Goal: Task Accomplishment & Management: Use online tool/utility

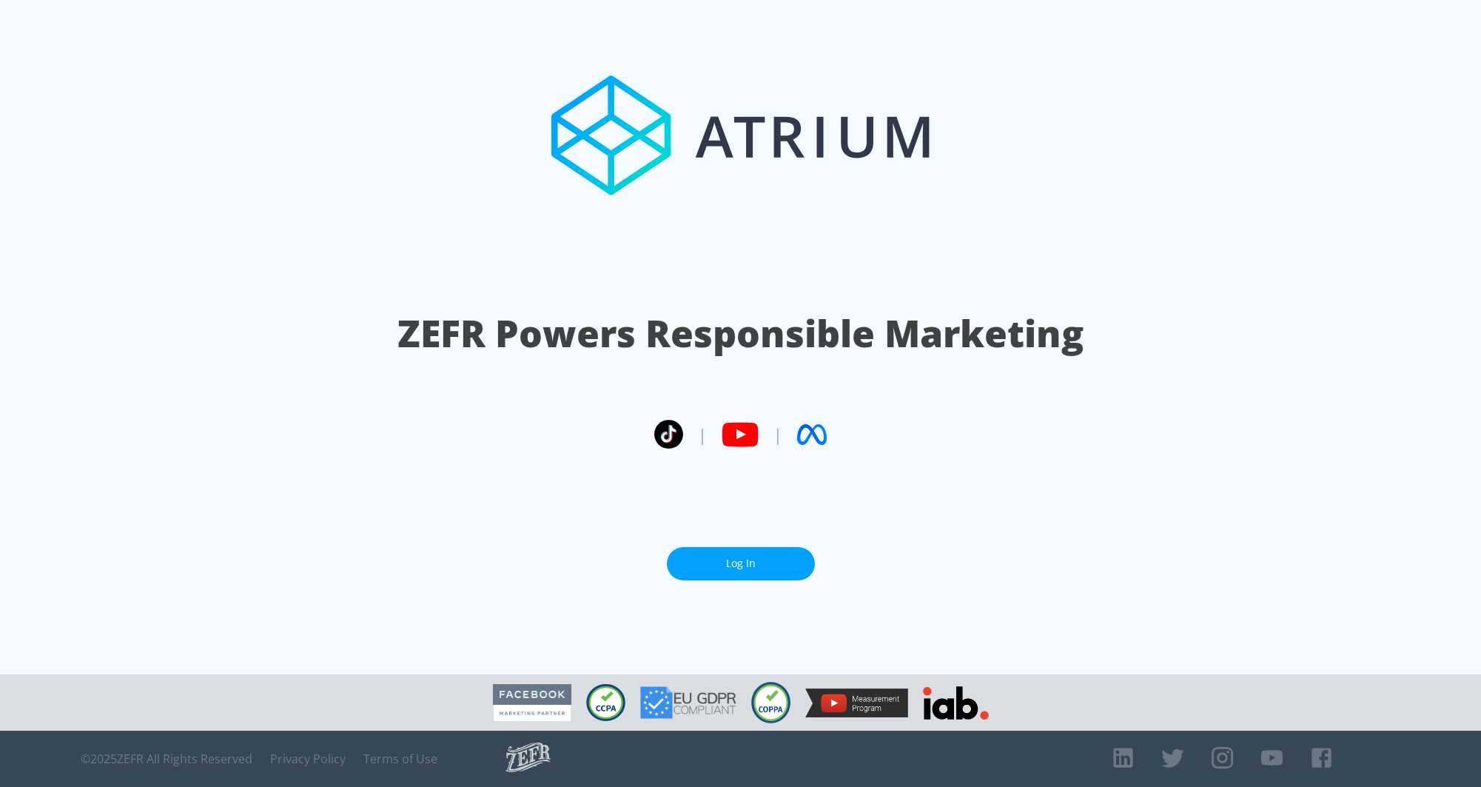
click at [733, 570] on link "Log In" at bounding box center [741, 563] width 148 height 33
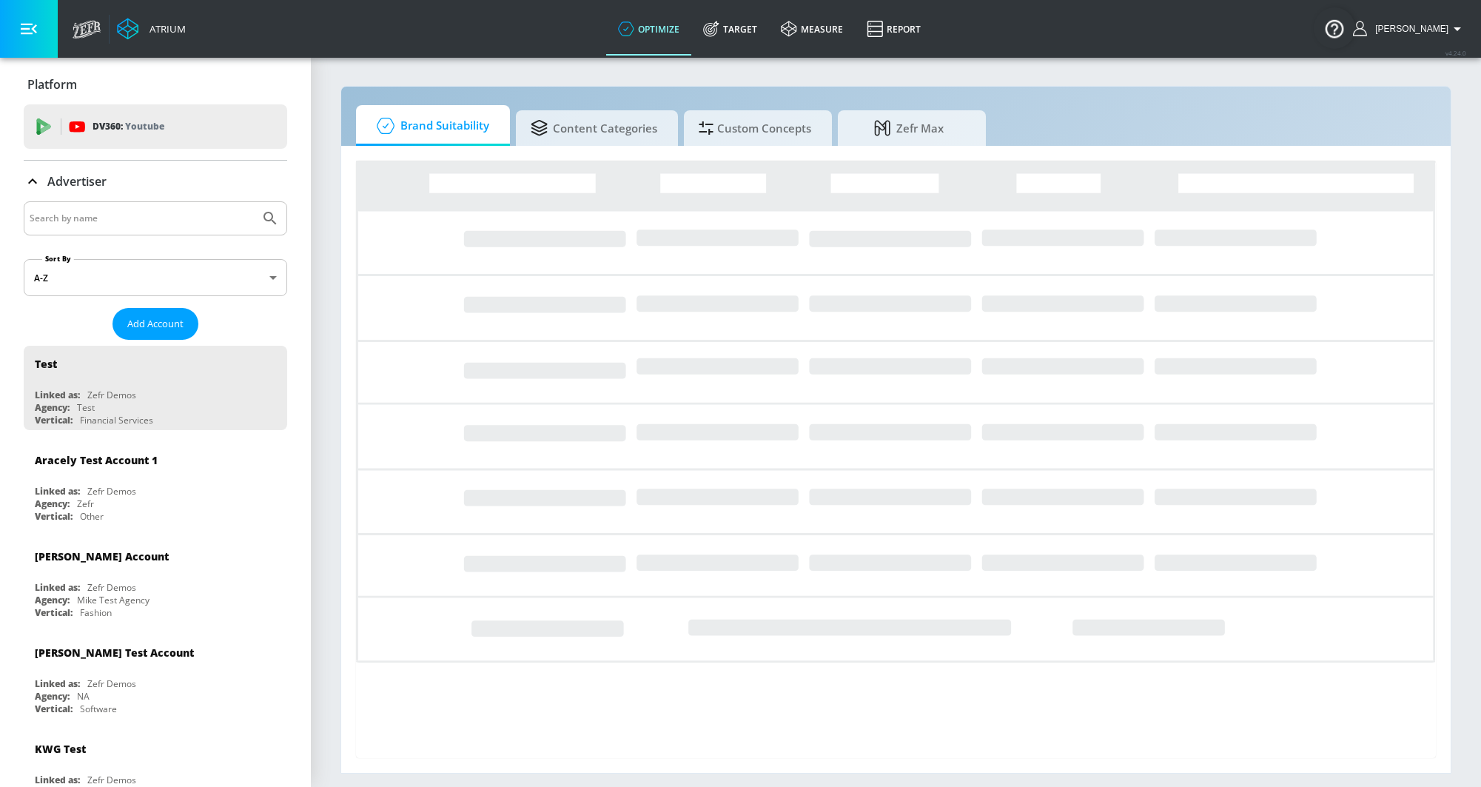
click at [79, 230] on div at bounding box center [155, 218] width 263 height 34
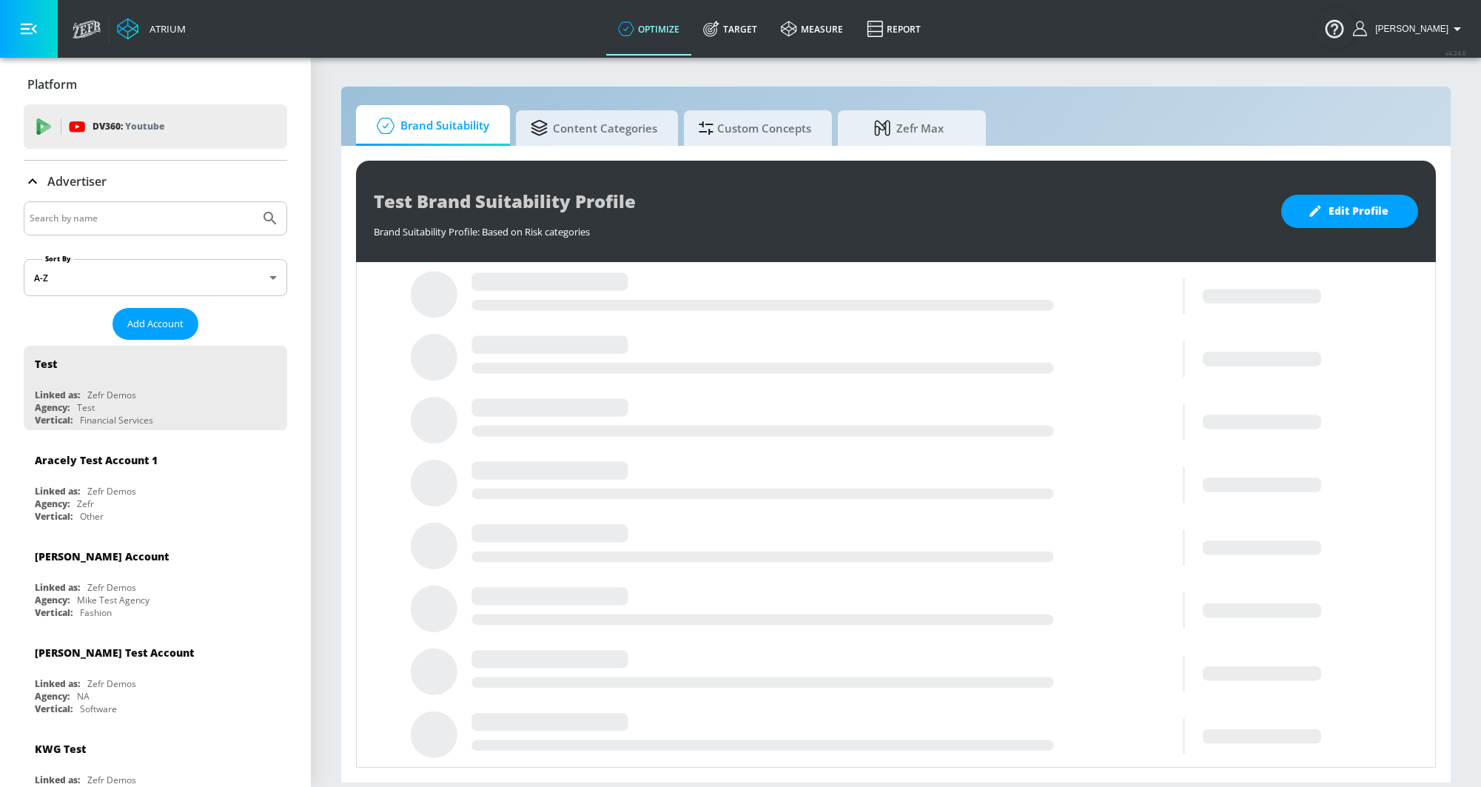
click at [67, 217] on input "Search by name" at bounding box center [142, 218] width 224 height 19
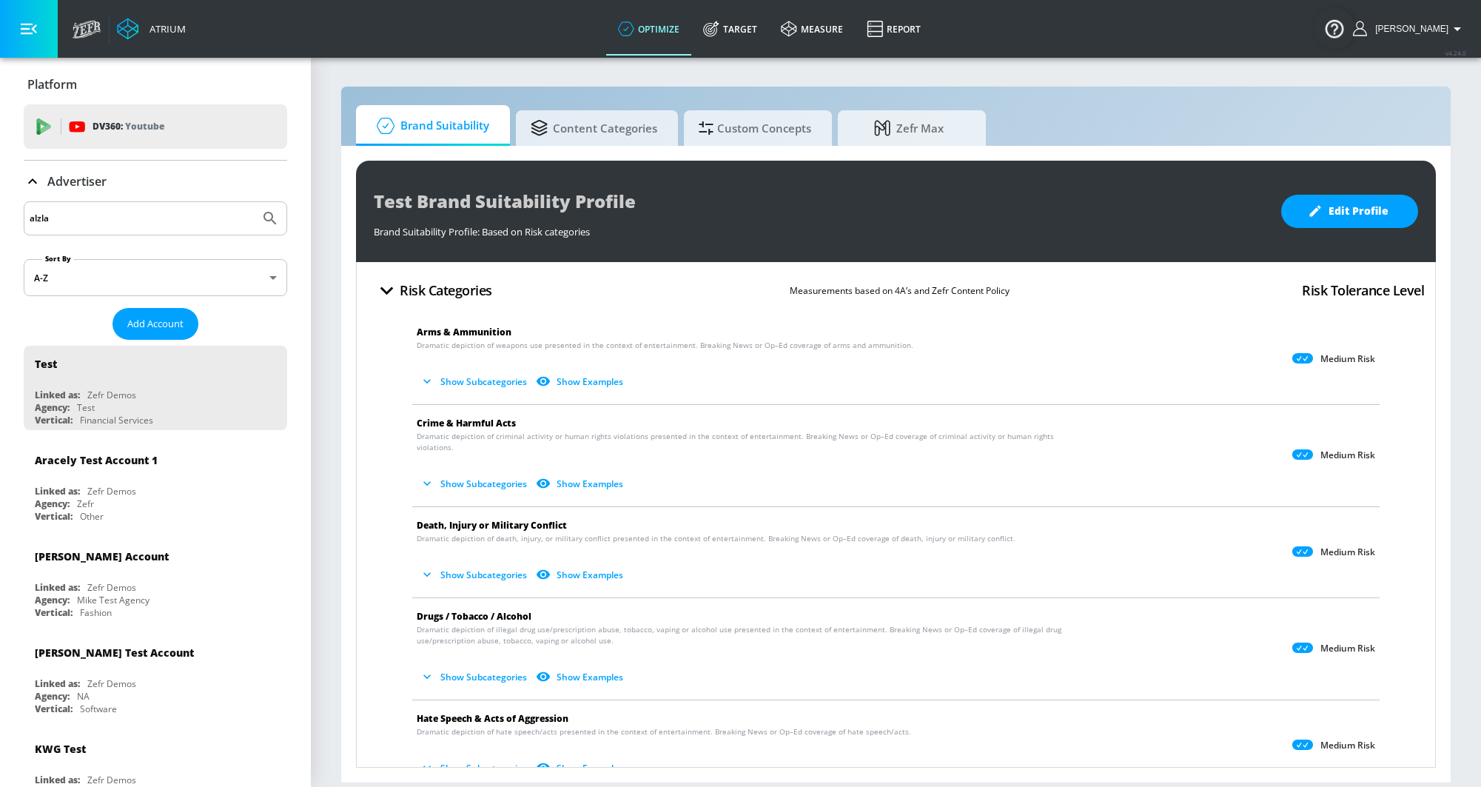
type input "alzla"
click at [254, 202] on button "Submit Search" at bounding box center [270, 218] width 33 height 33
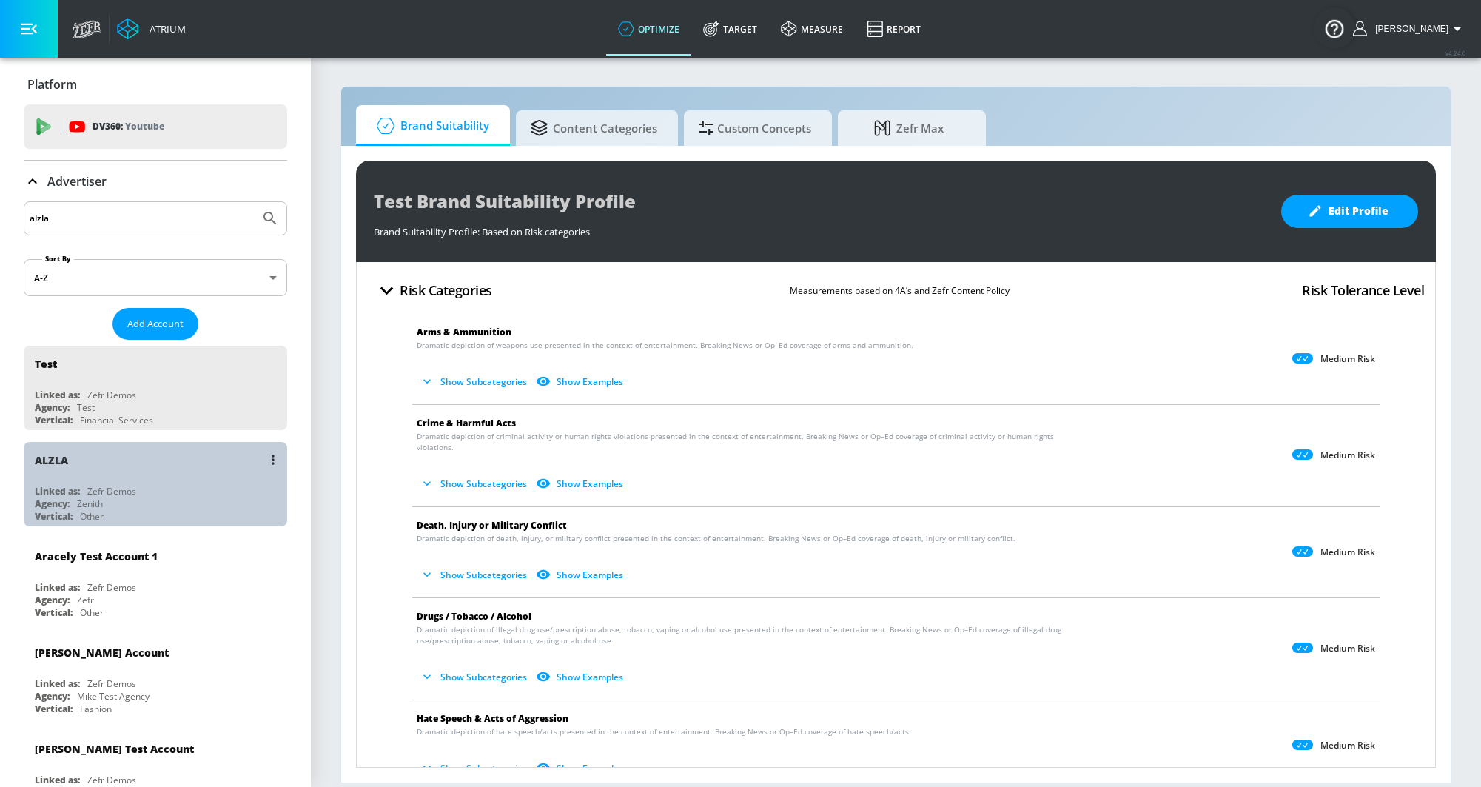
click at [88, 479] on div "ALZLA Linked as: Zefr Demos Agency: Zenith Vertical: Other" at bounding box center [155, 484] width 263 height 84
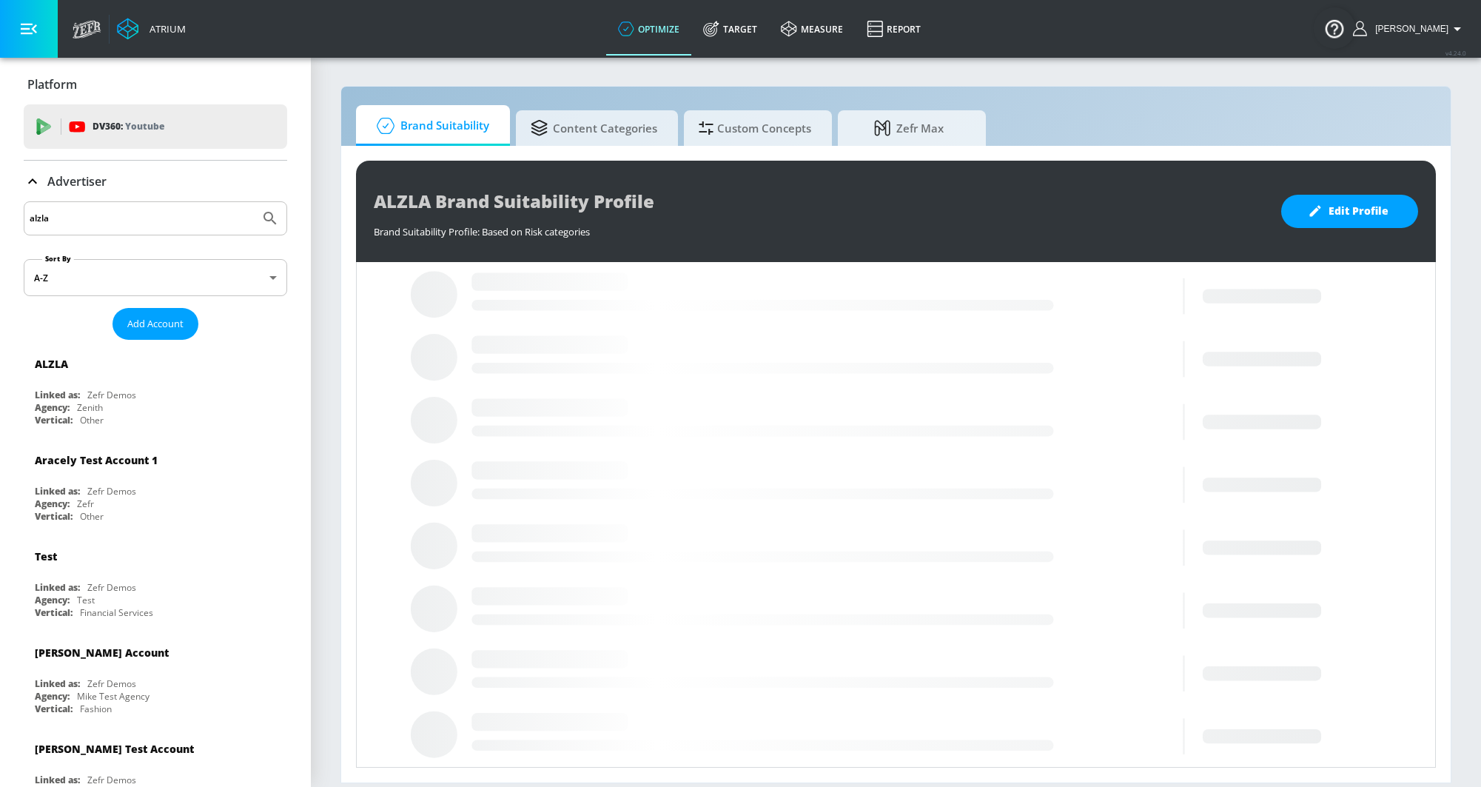
click at [79, 181] on p "Advertiser" at bounding box center [76, 181] width 59 height 16
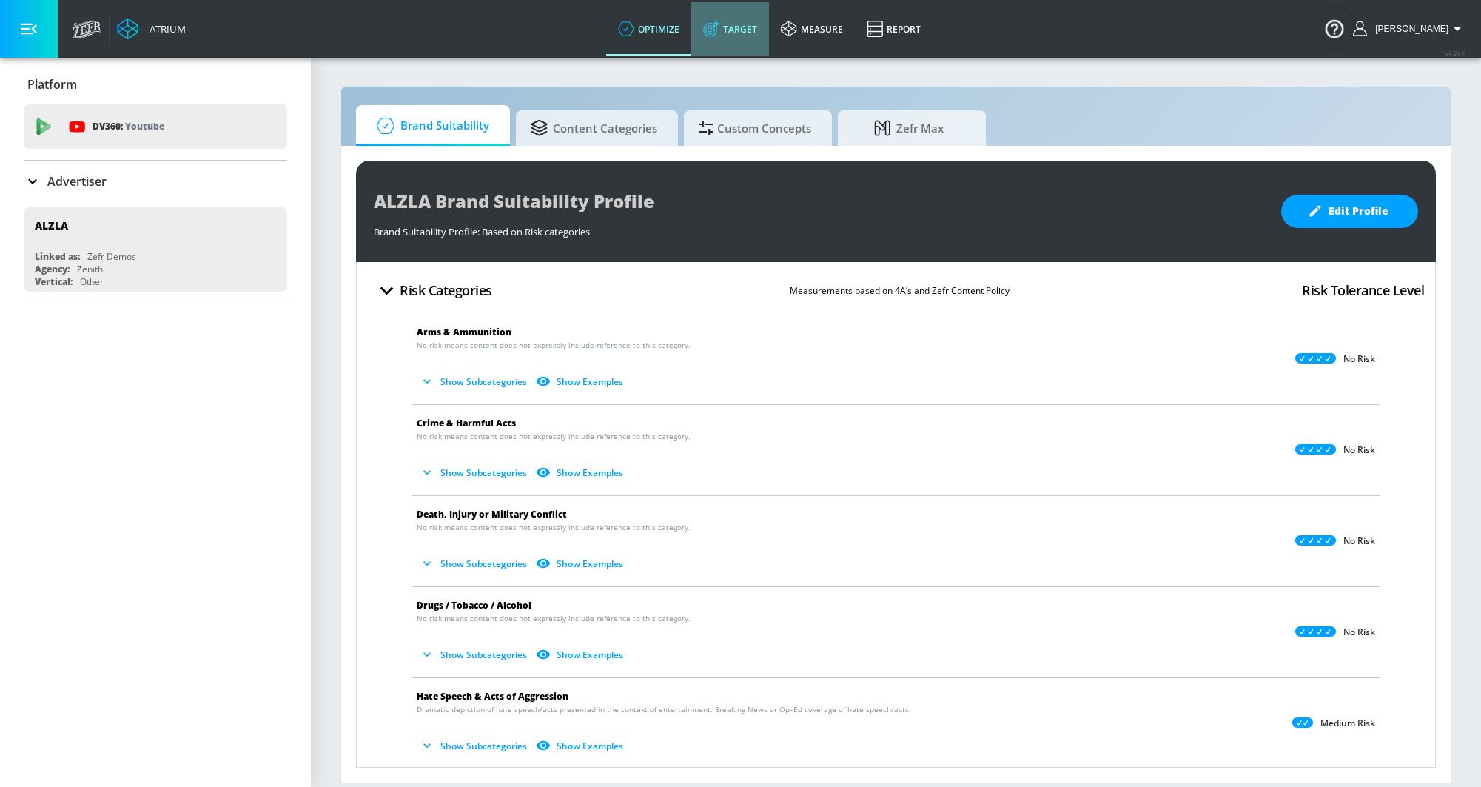
click at [768, 44] on link "Target" at bounding box center [730, 28] width 78 height 53
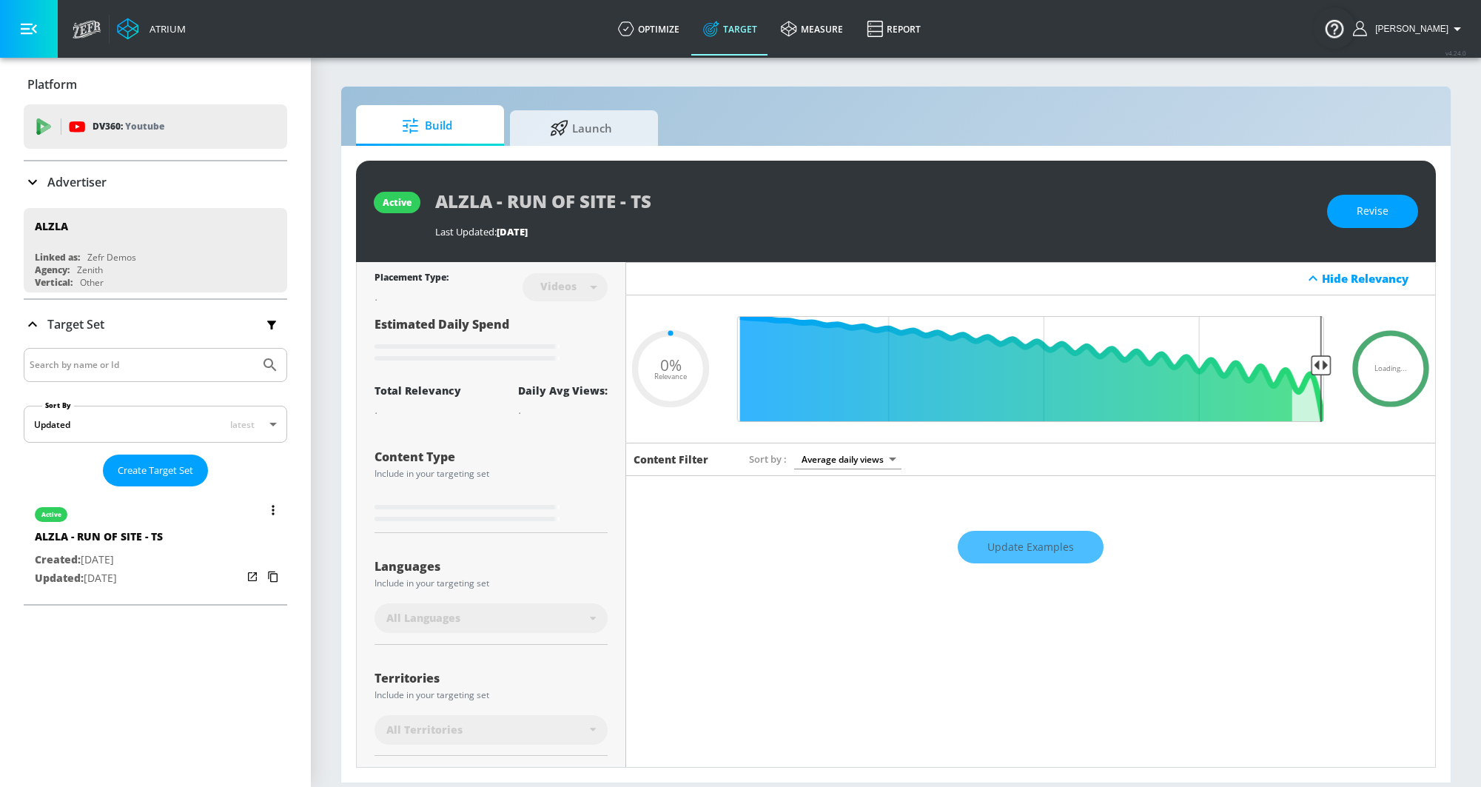
click at [272, 508] on icon "list of Target Set" at bounding box center [273, 510] width 2 height 10
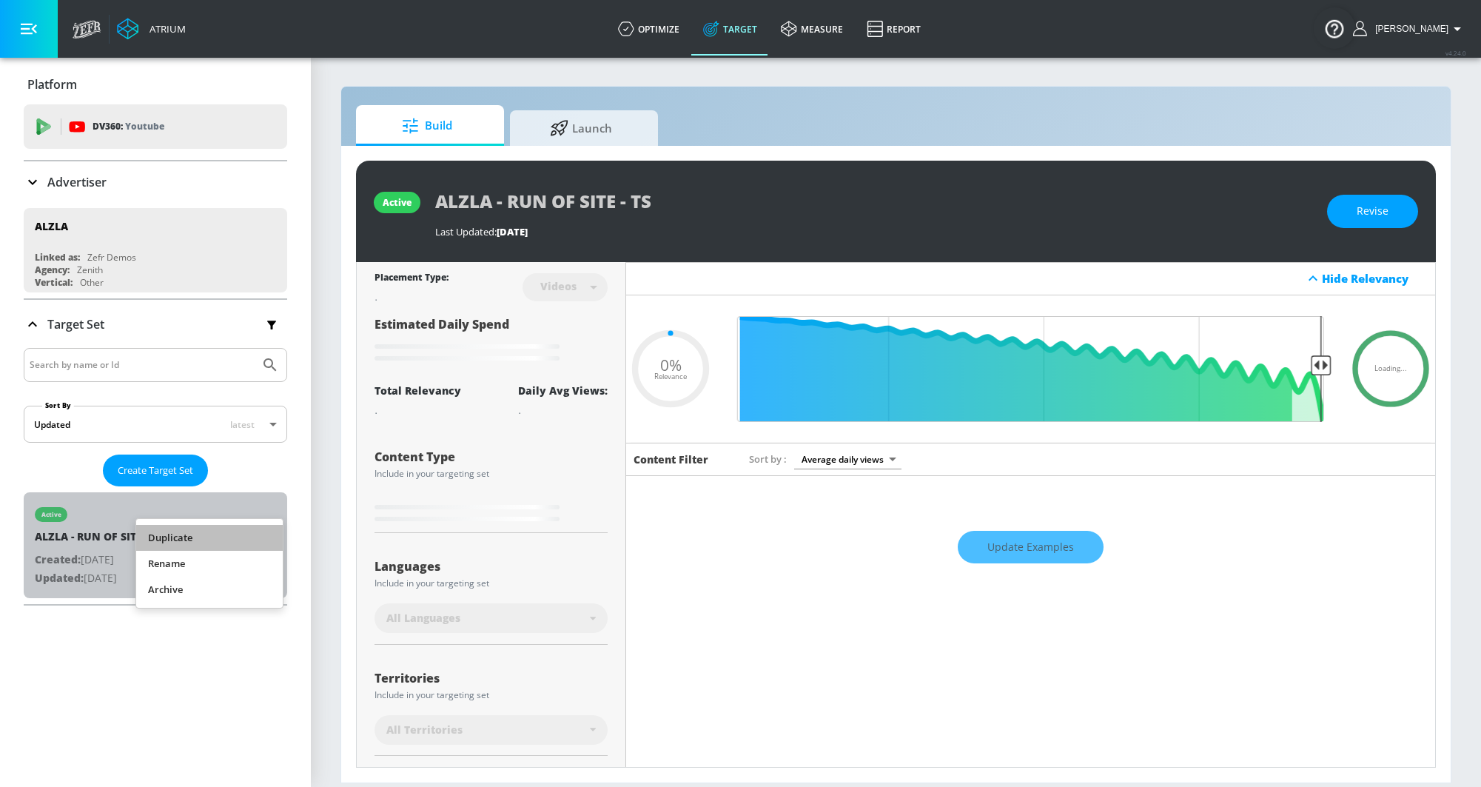
click at [232, 539] on li "Duplicate" at bounding box center [209, 538] width 147 height 26
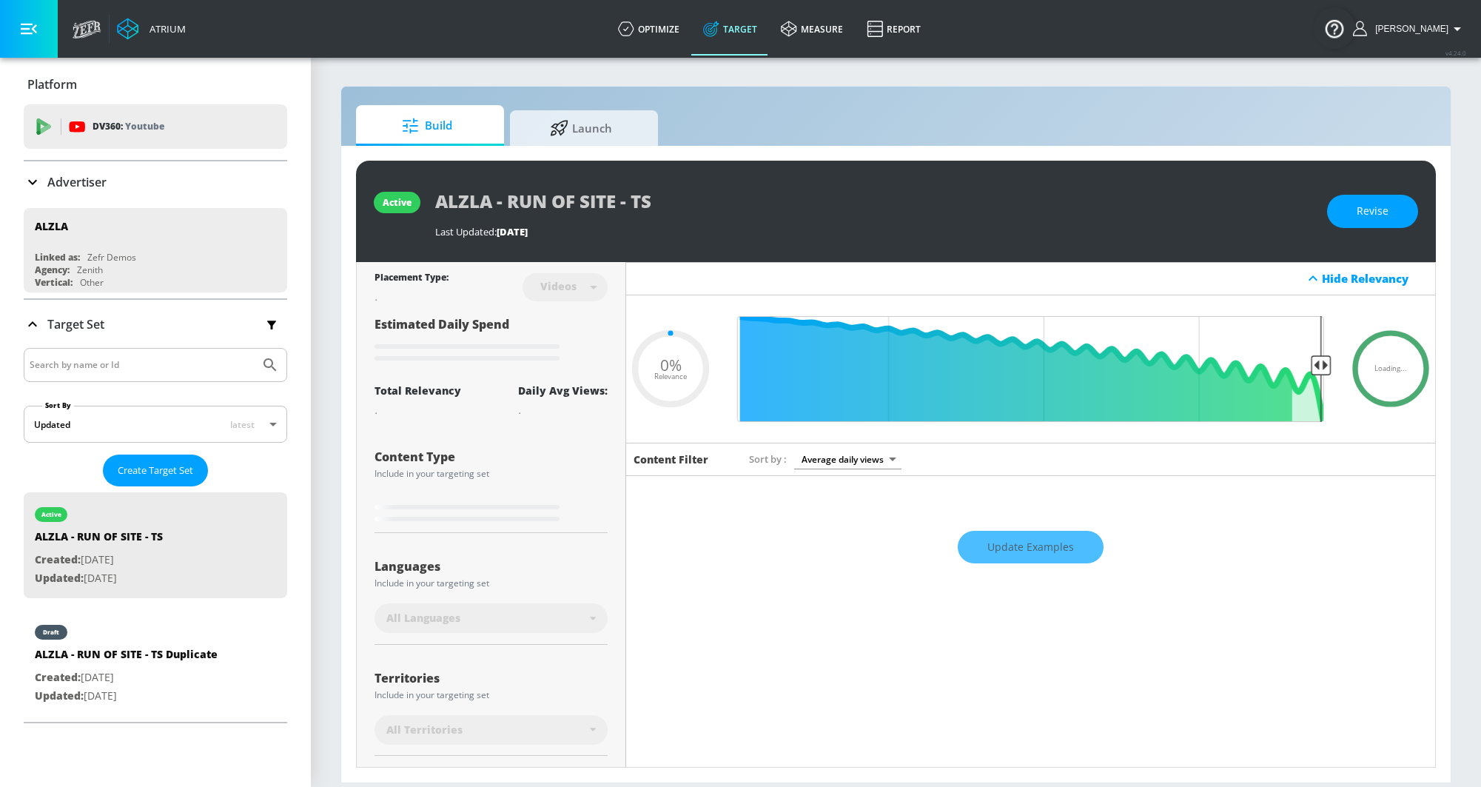
type input "0.6"
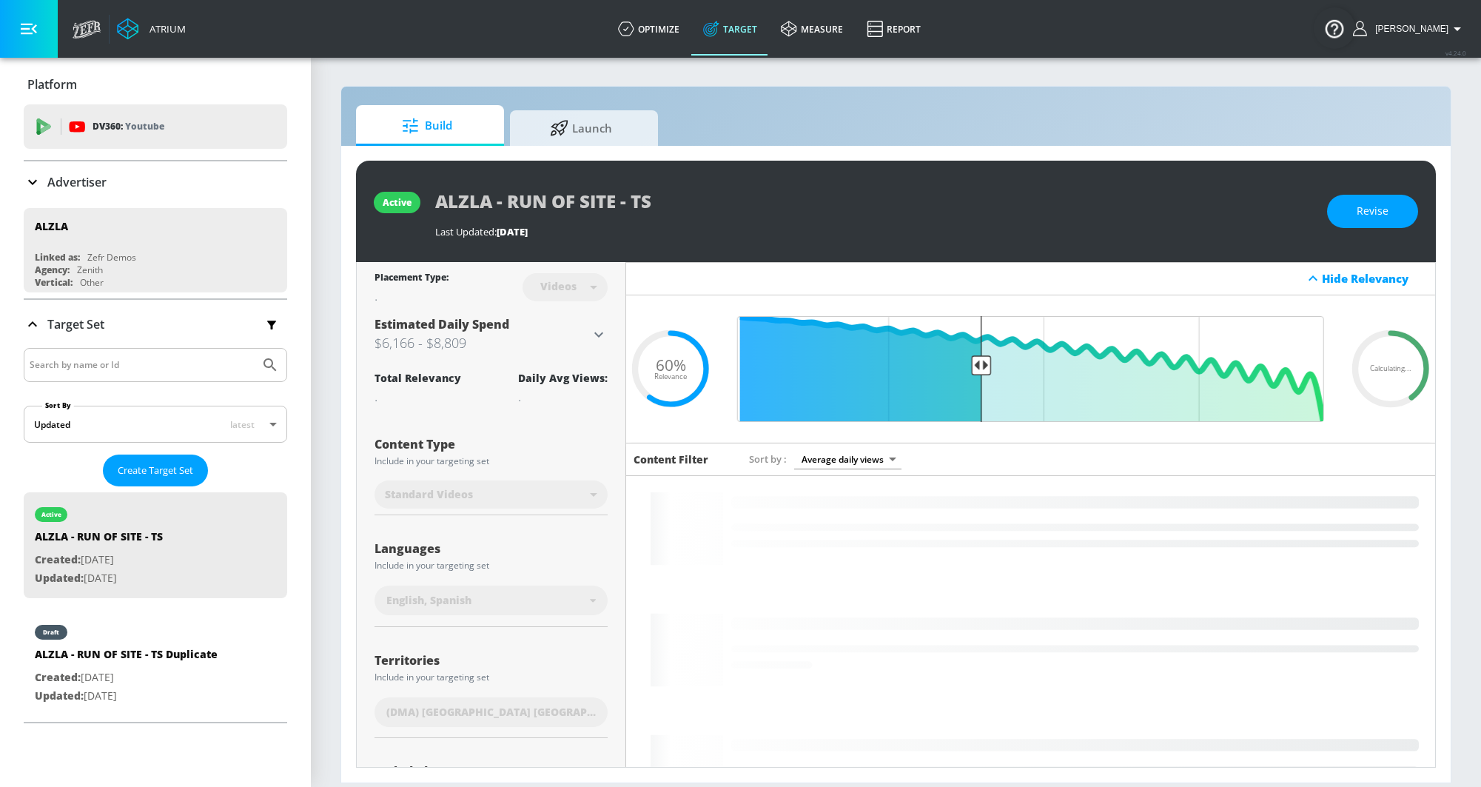
click at [146, 647] on div "ALZLA - RUN OF SITE - TS Duplicate" at bounding box center [126, 657] width 183 height 21
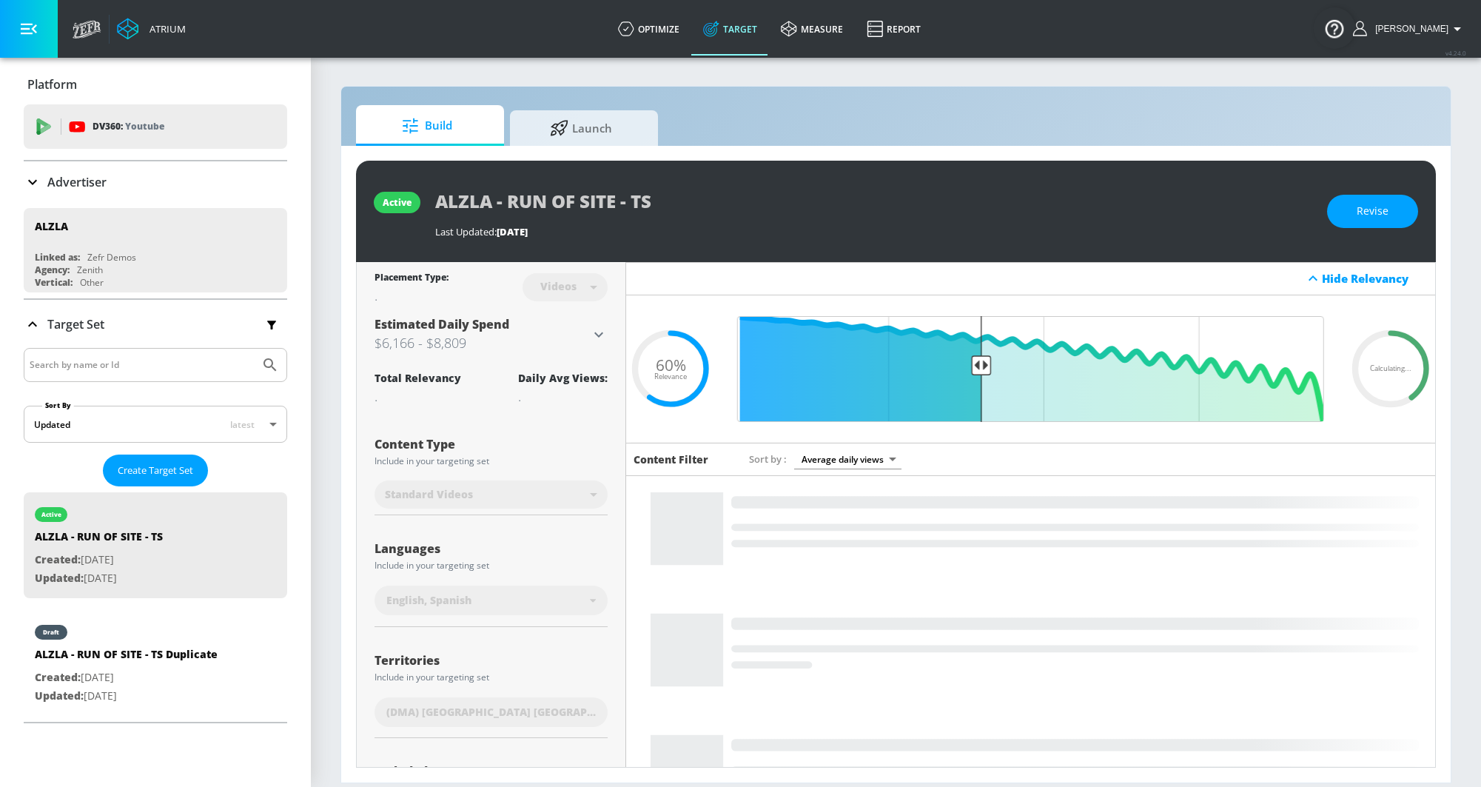
type input "ALZLA - RUN OF SITE - TS Duplicate"
type input "0.05"
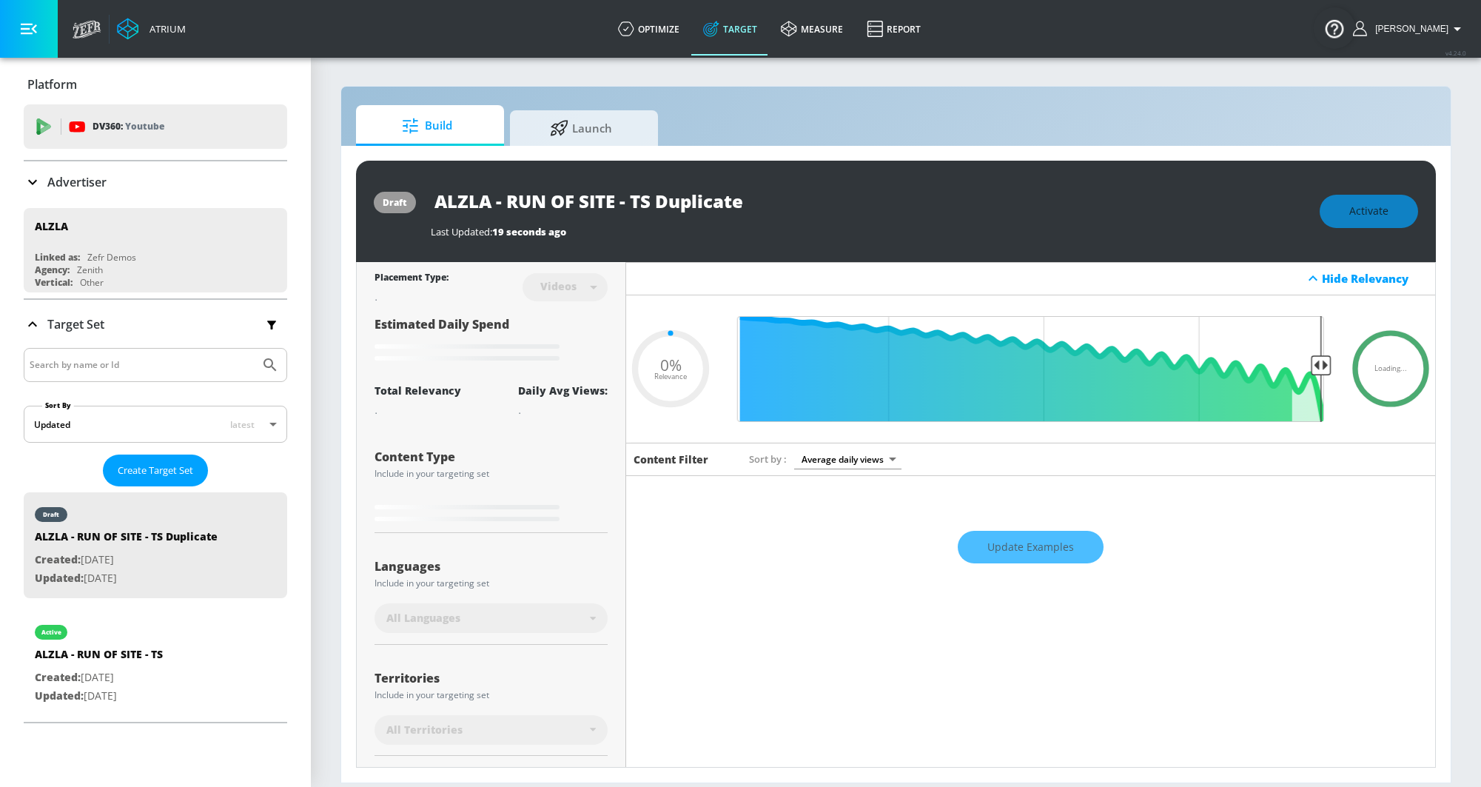
drag, startPoint x: 637, startPoint y: 198, endPoint x: 818, endPoint y: 198, distance: 180.5
click at [818, 198] on div "ALZLA - RUN OF SITE - TS Duplicate" at bounding box center [868, 200] width 874 height 33
type input "ALZLA - RUN OF SITE - C"
type input "0.05"
type input "ALZLA - RUN OF SITE - CT"
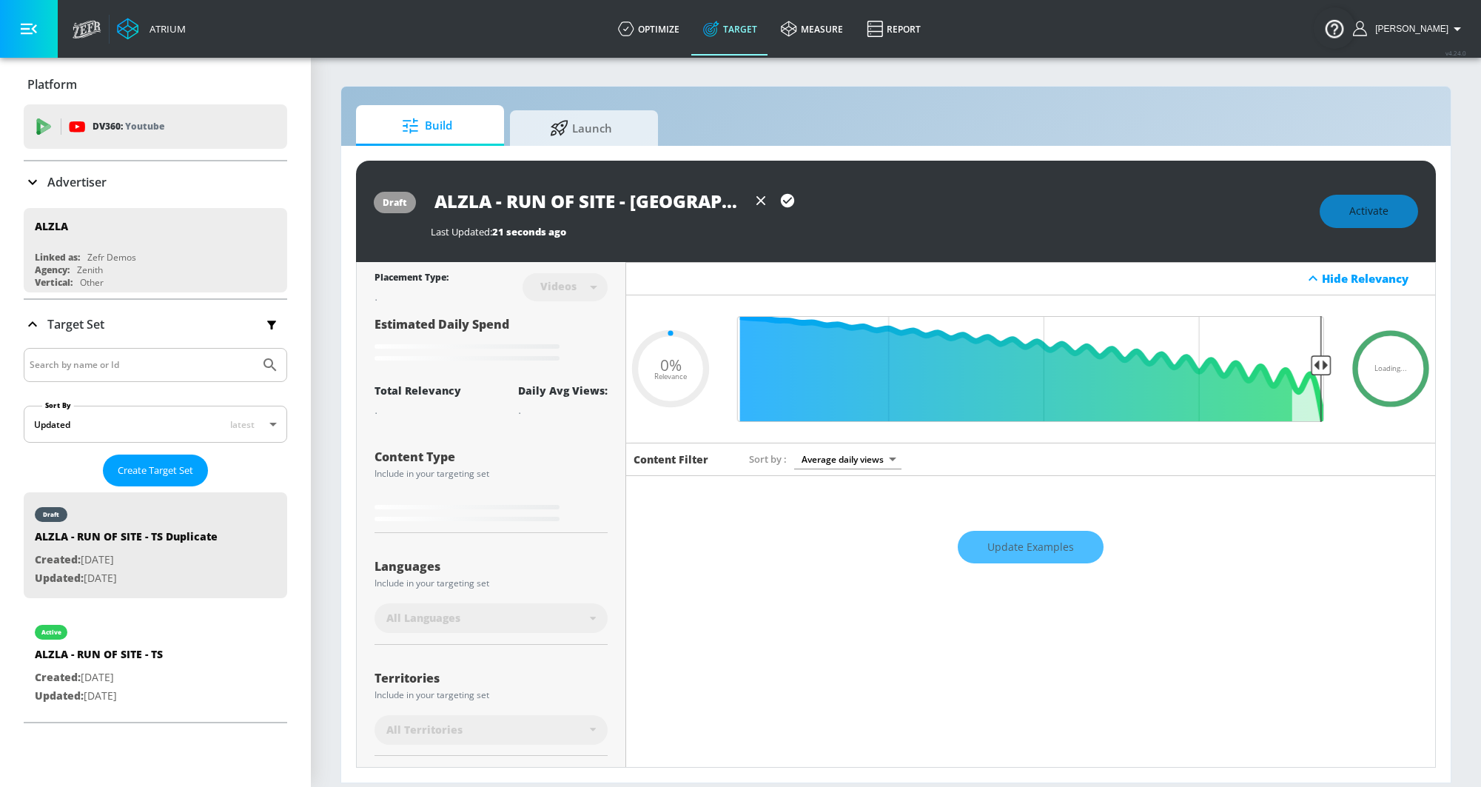
type input "0.05"
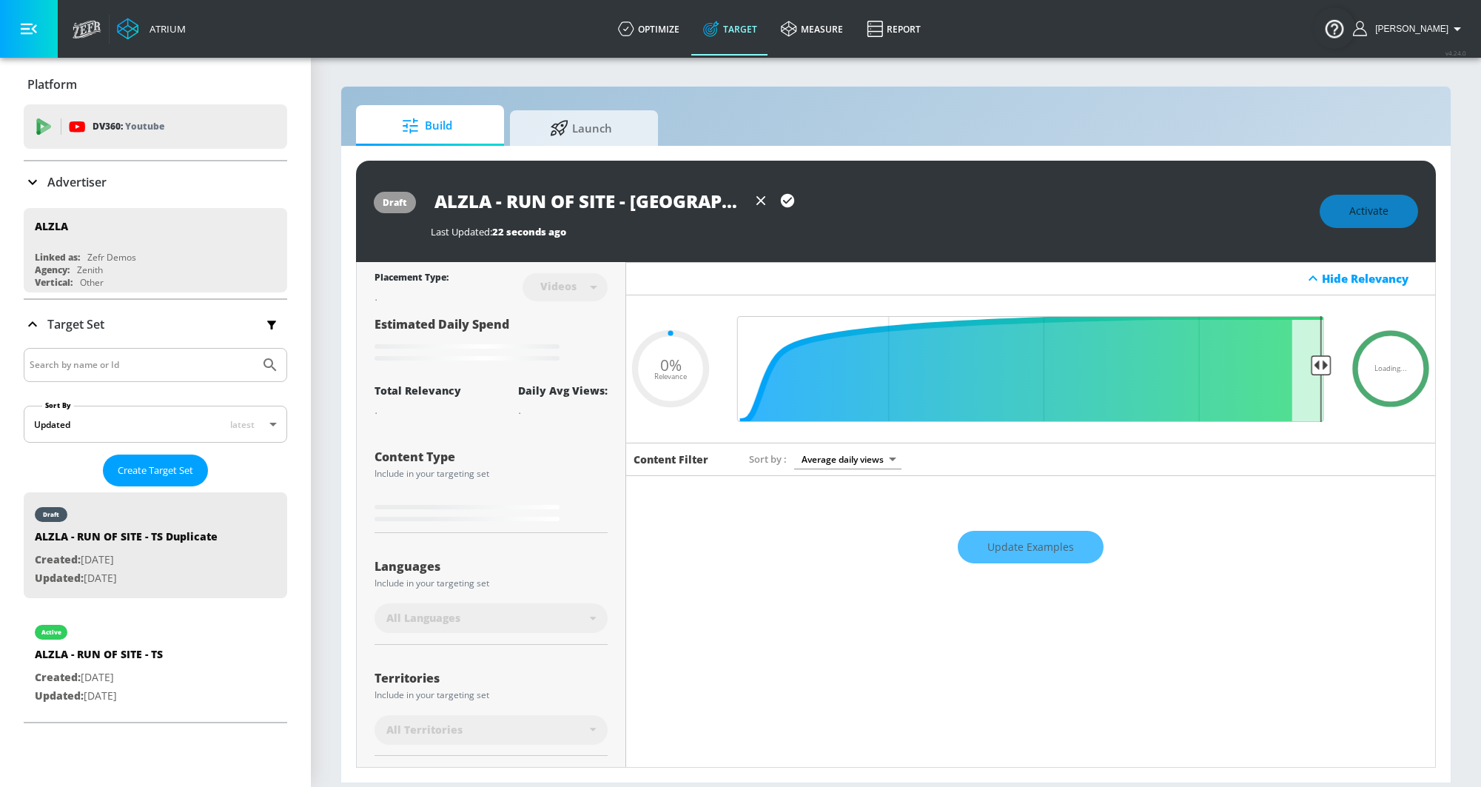
type input "ALZLA - RUN OF SITE - CT"
click at [785, 197] on icon "button" at bounding box center [787, 200] width 13 height 13
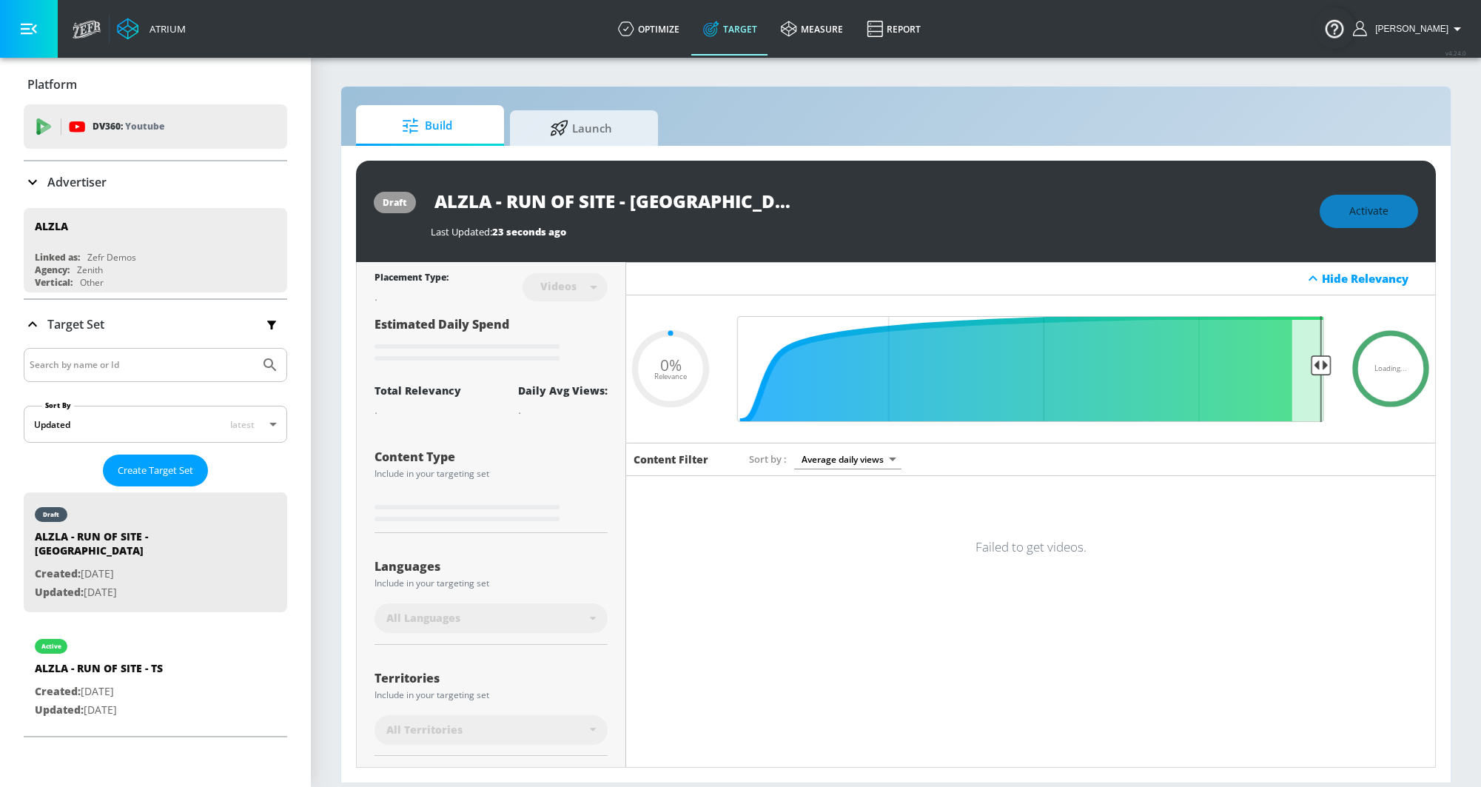
type input "0.05"
type input "ALZLA - RUN OF SITE - TS Duplicate"
type input "0.6"
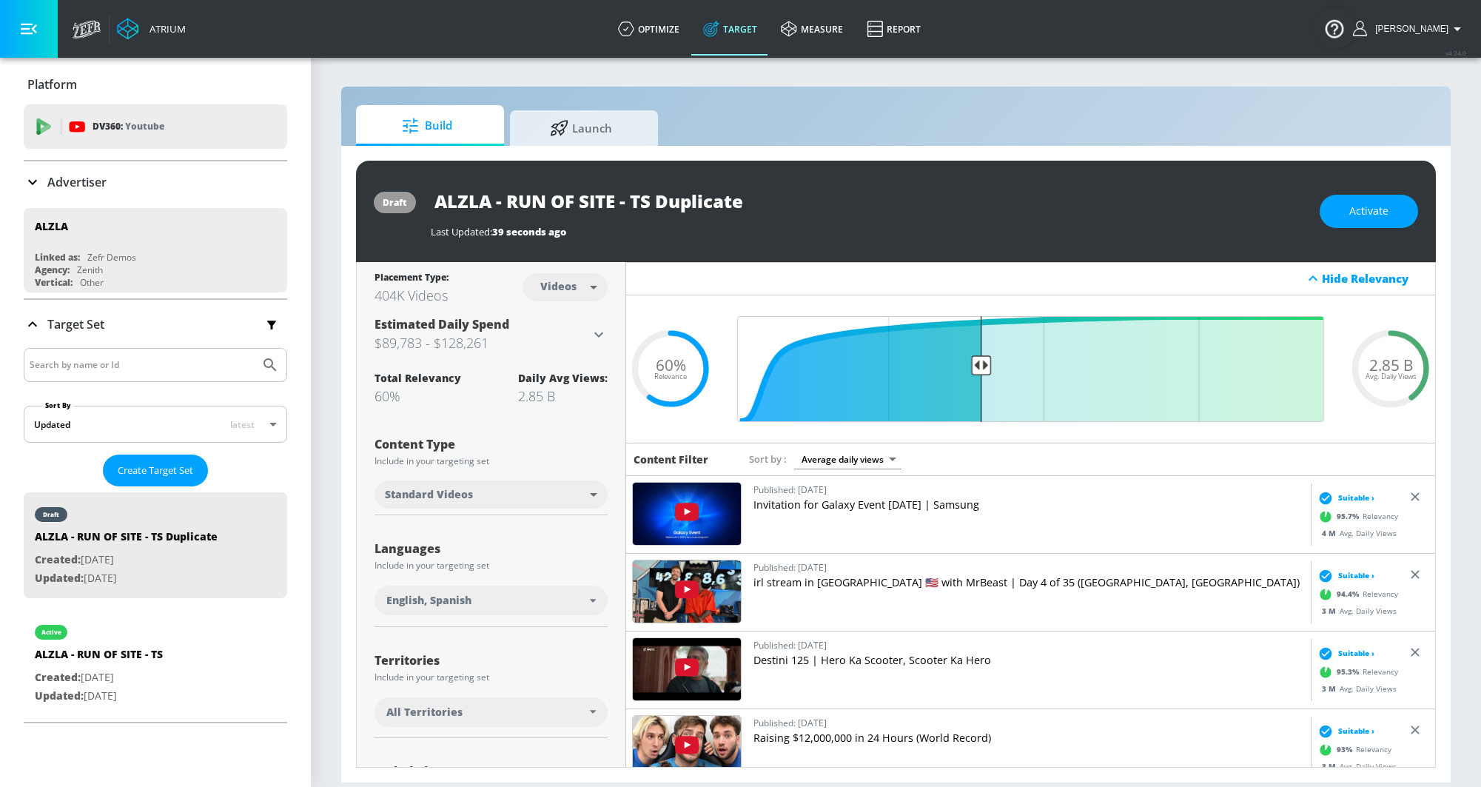
click at [556, 271] on body "Atrium optimize Target measure Report optimize Target measure Report v 4.24.0 R…" at bounding box center [740, 393] width 1481 height 787
click at [561, 323] on div "Channels" at bounding box center [565, 320] width 53 height 16
type input "channels"
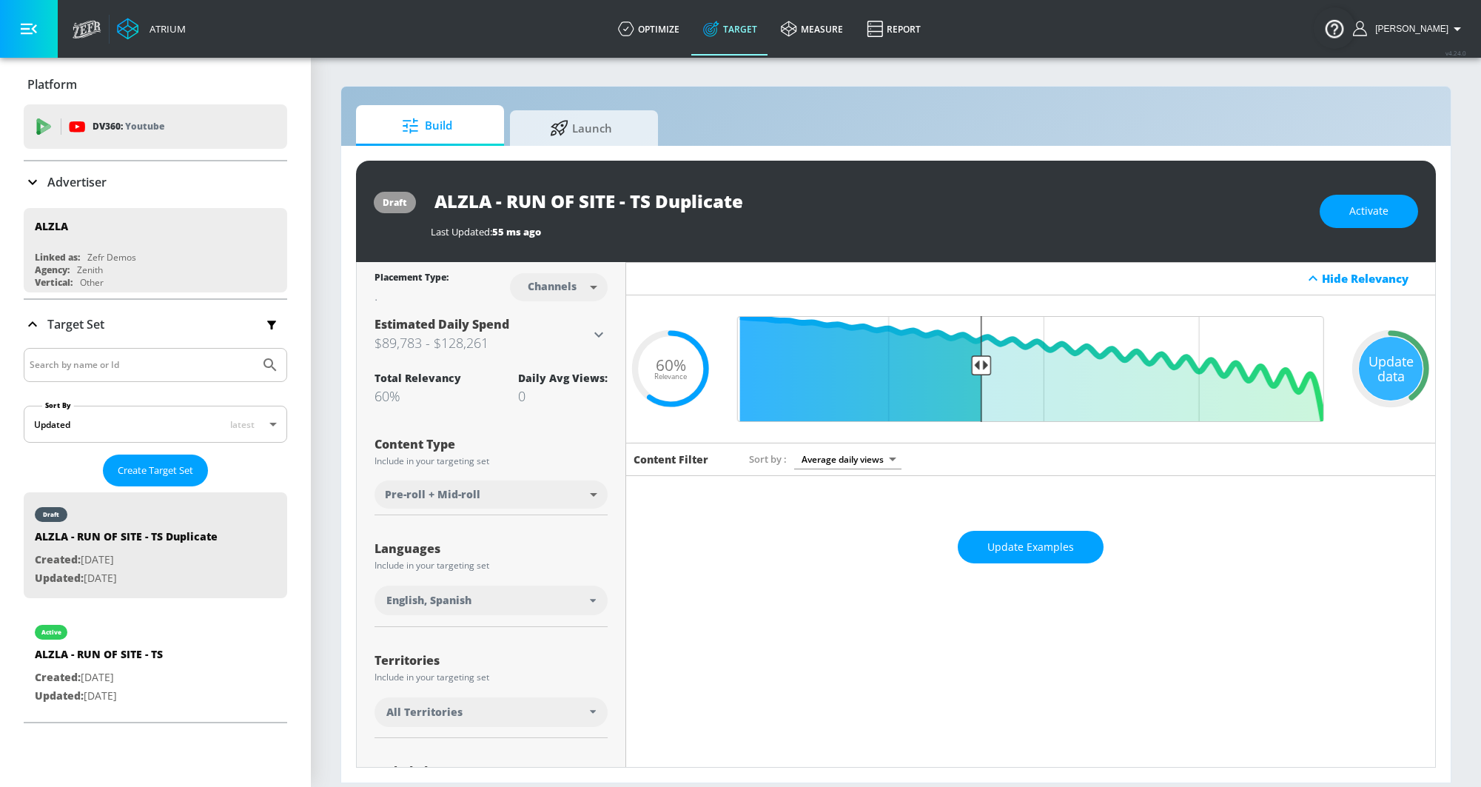
drag, startPoint x: 639, startPoint y: 197, endPoint x: 864, endPoint y: 197, distance: 224.9
click at [864, 197] on div "ALZLA - RUN OF SITE - TS Duplicate" at bounding box center [868, 200] width 874 height 33
type input "ALZLA - RUN OF SITE - CT"
click at [783, 201] on icon "button" at bounding box center [787, 200] width 16 height 16
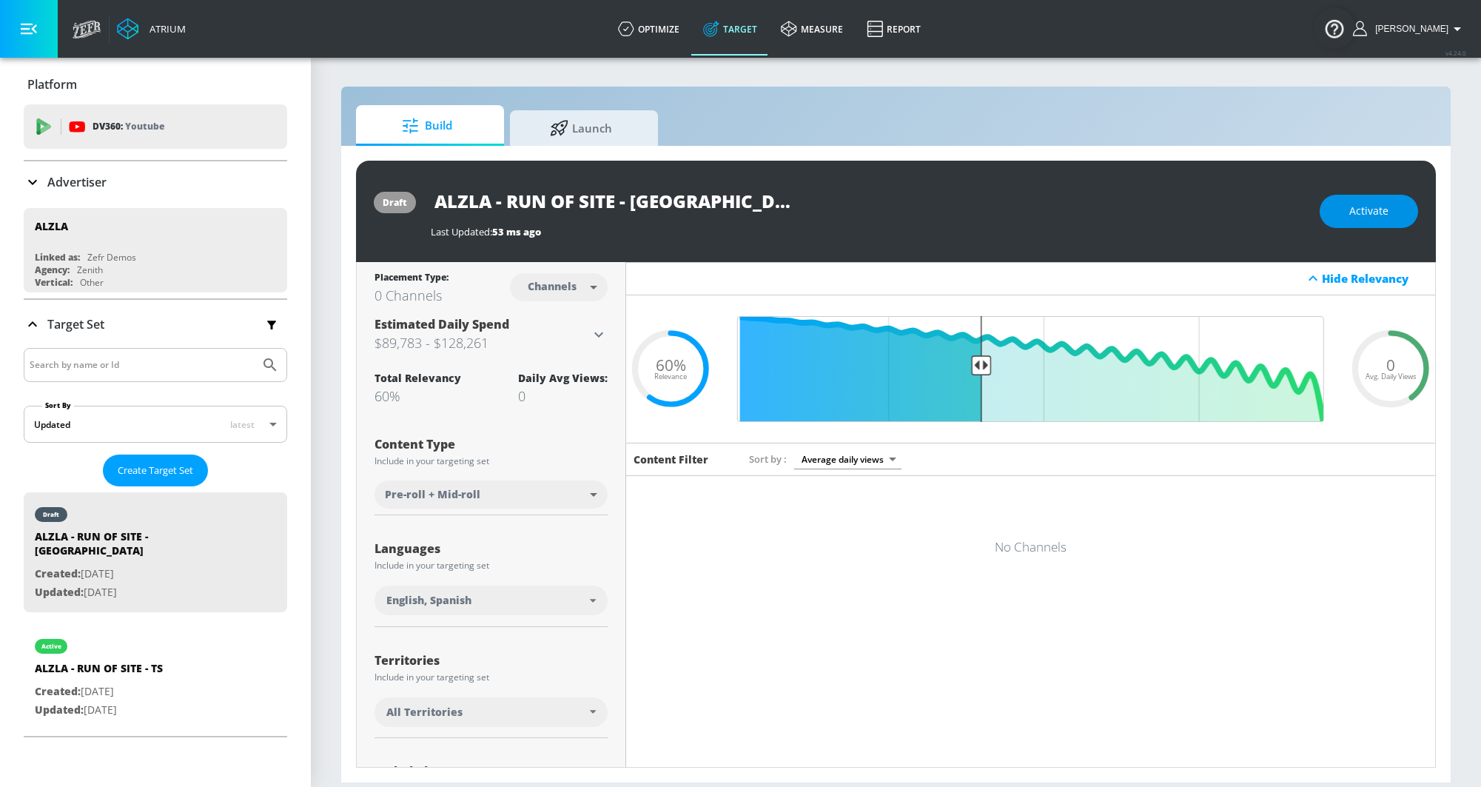
click at [1341, 222] on button "Activate" at bounding box center [1368, 211] width 98 height 33
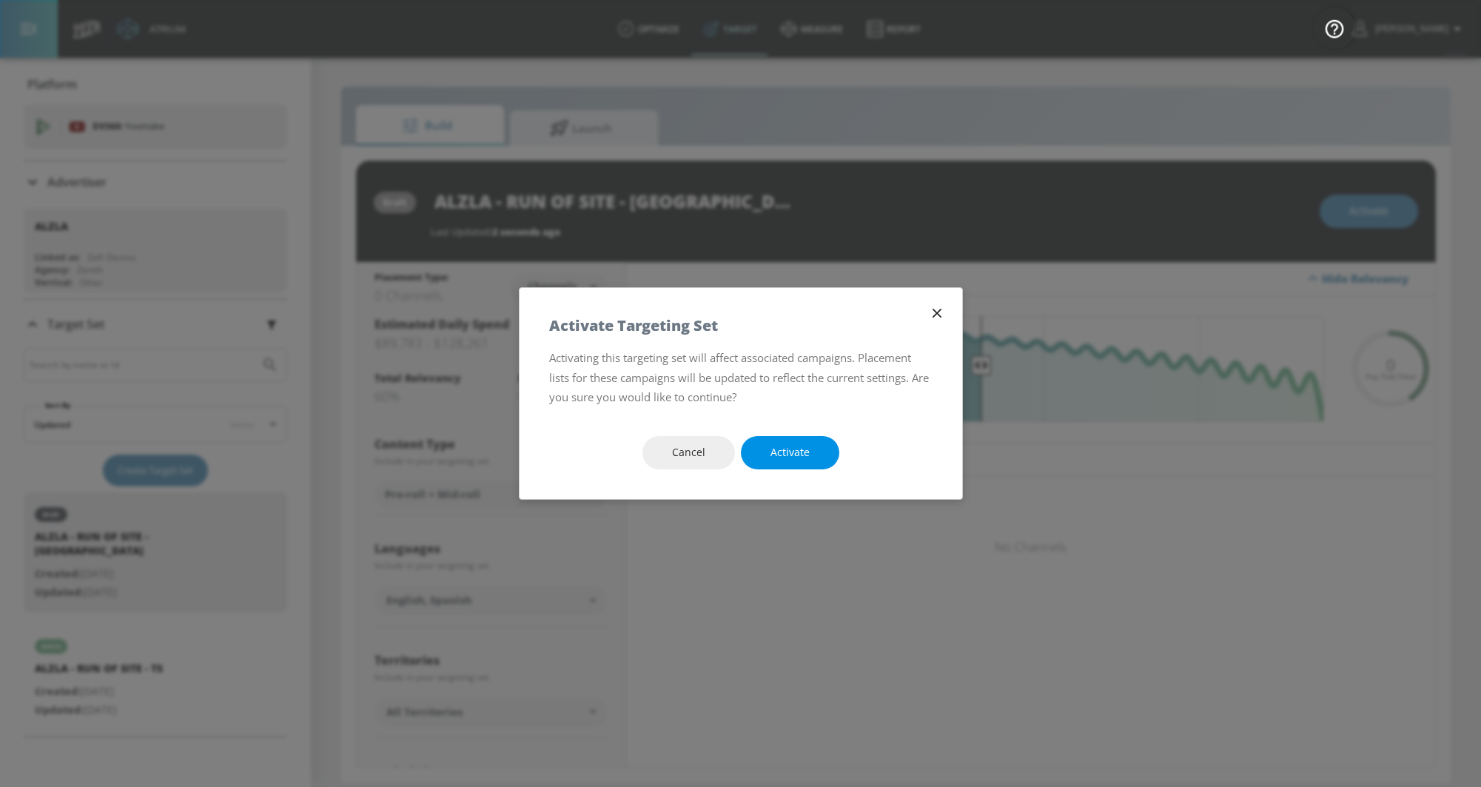
click at [807, 457] on span "Activate" at bounding box center [789, 452] width 39 height 18
